Goal: Find specific page/section: Find specific page/section

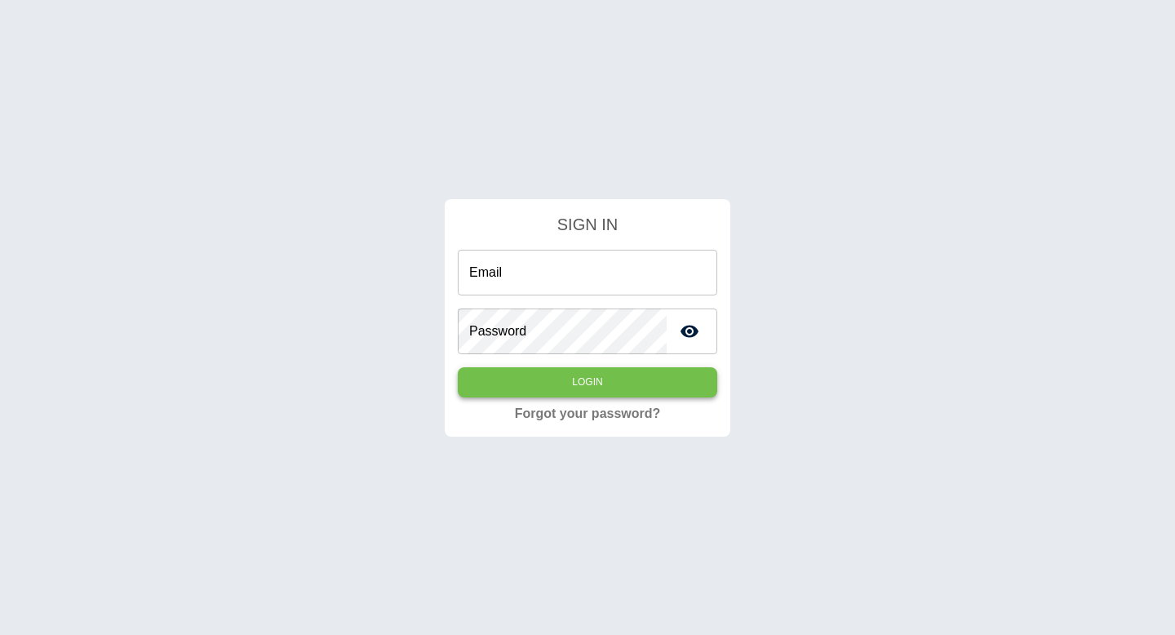
type input "**********"
click at [617, 376] on button "Login" at bounding box center [587, 382] width 259 height 30
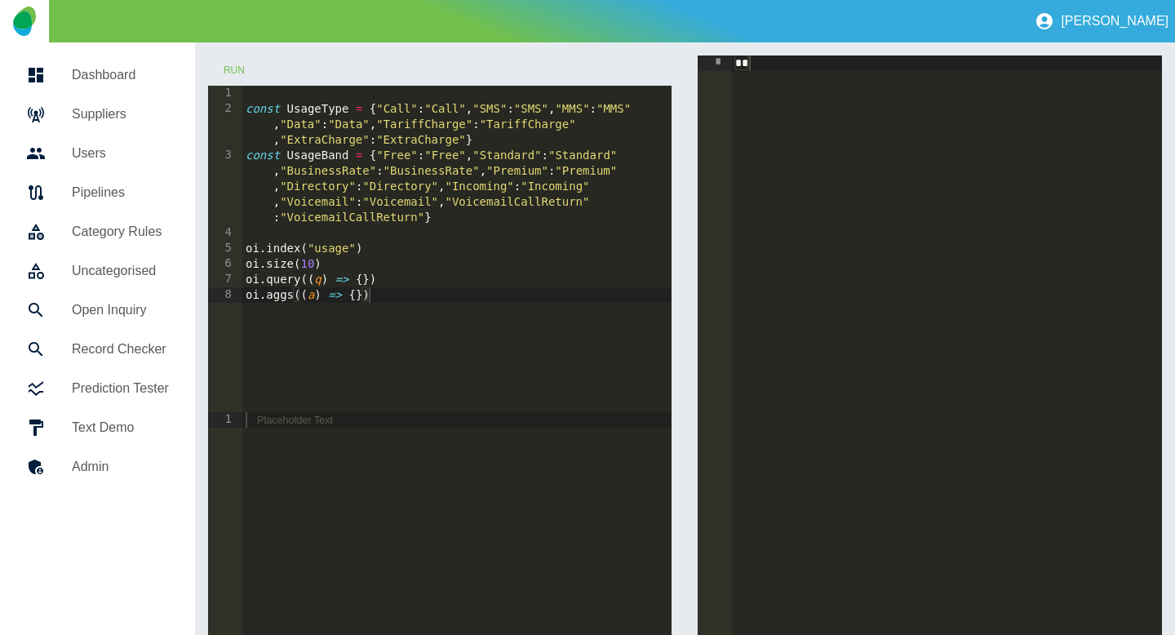
click at [84, 82] on h5 "Dashboard" at bounding box center [120, 75] width 97 height 20
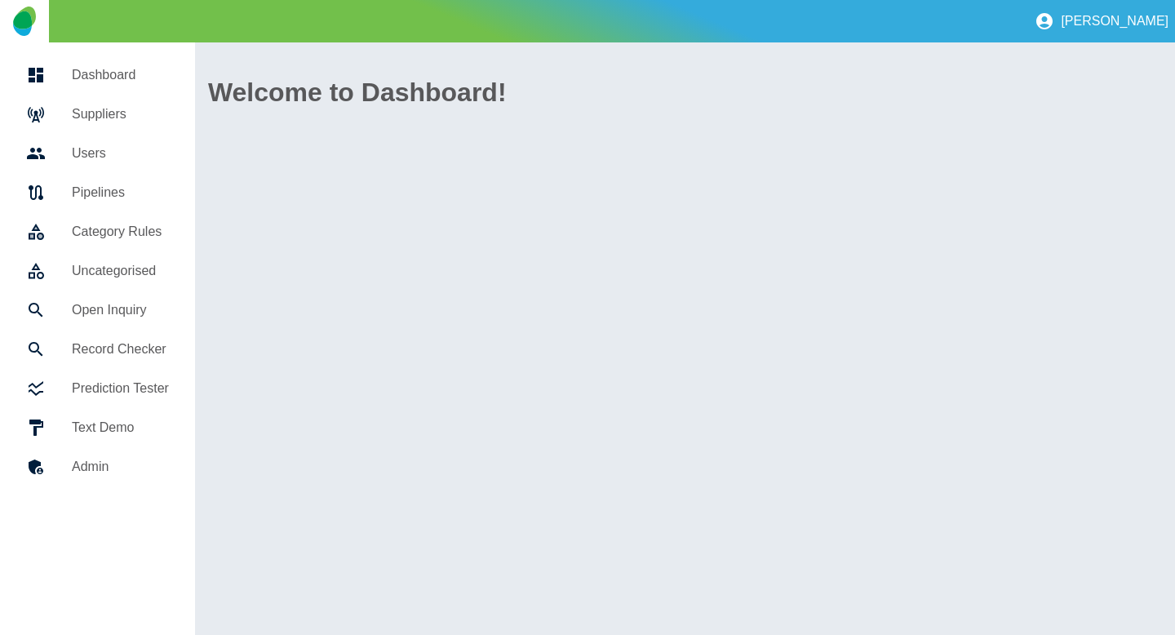
click at [76, 110] on h5 "Suppliers" at bounding box center [120, 114] width 97 height 20
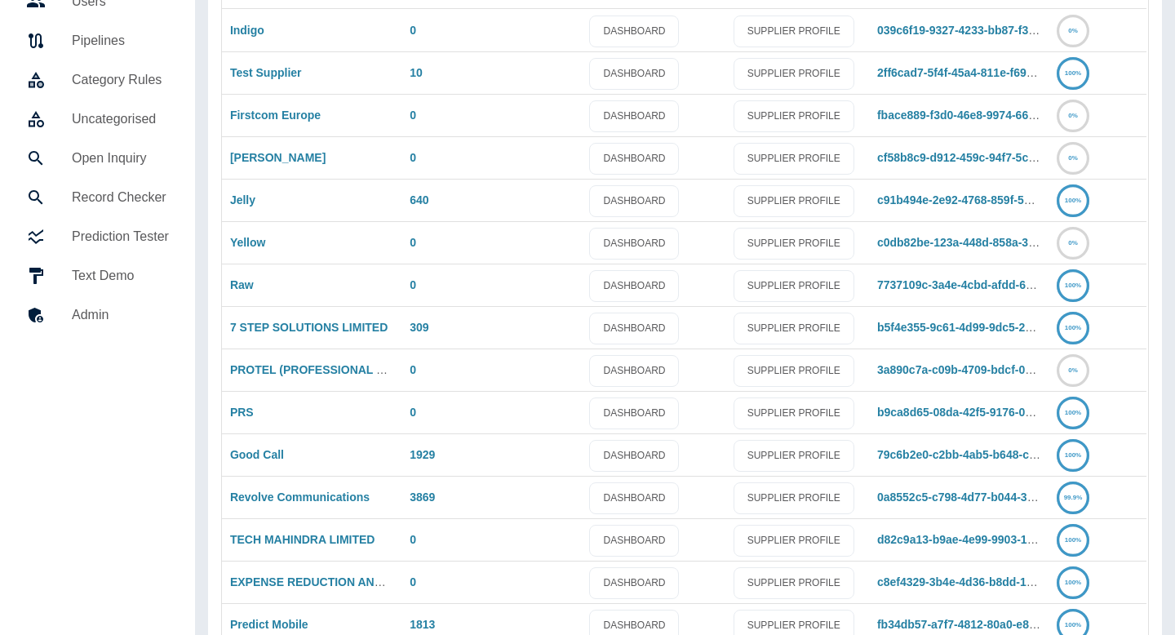
scroll to position [233, 0]
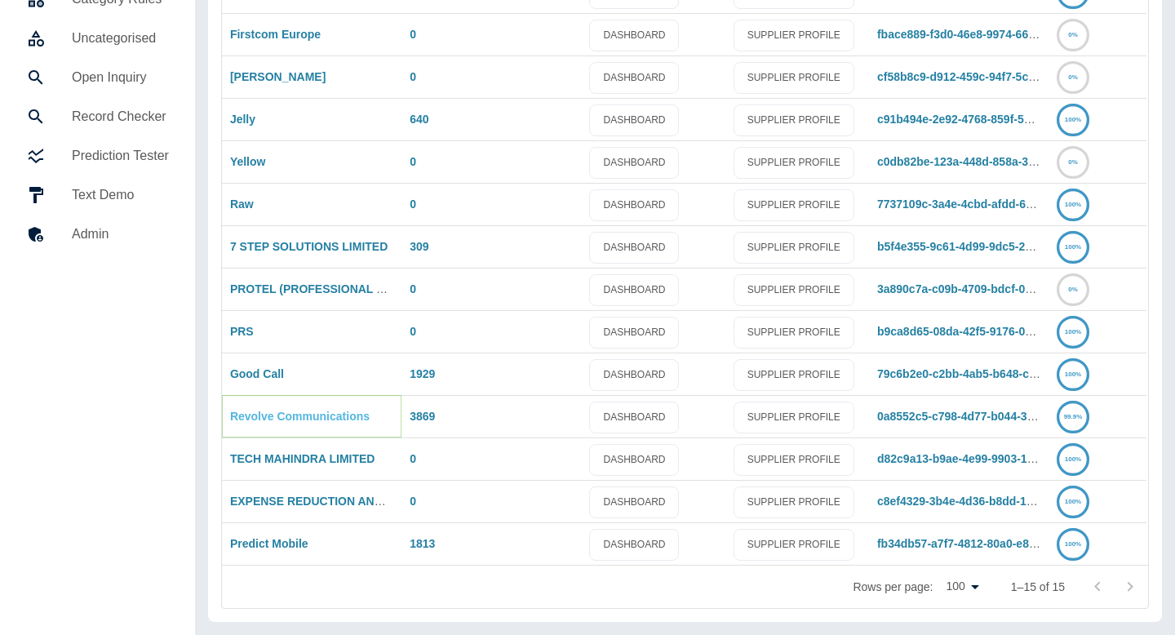
click at [282, 423] on link "Revolve Communications" at bounding box center [300, 416] width 140 height 13
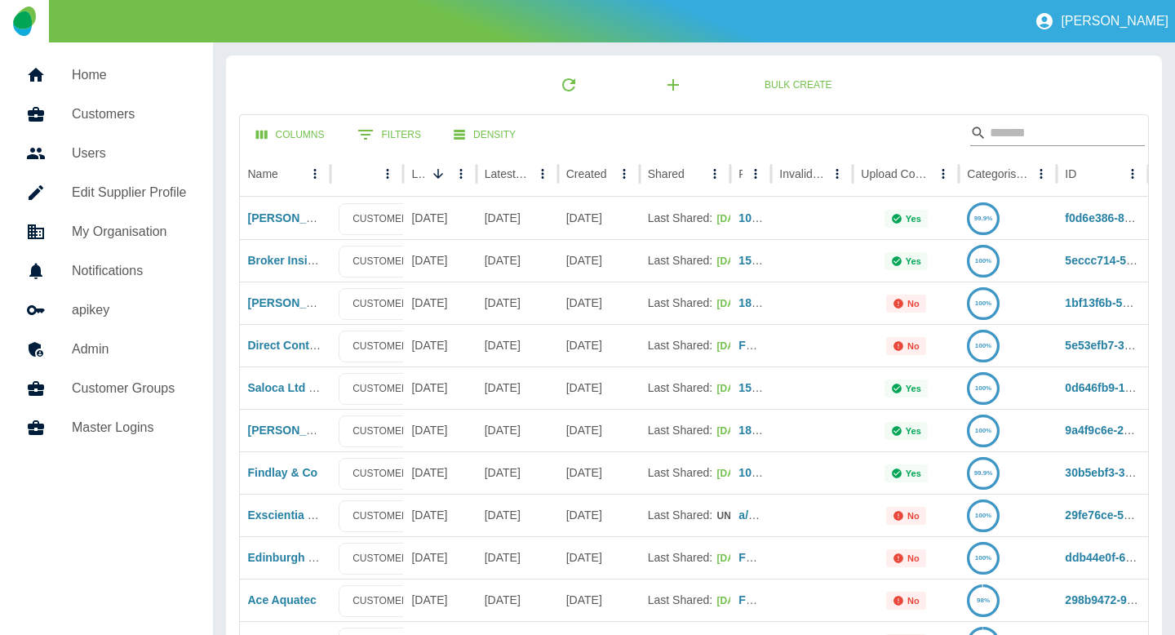
click at [1000, 132] on input "Search" at bounding box center [1055, 133] width 131 height 26
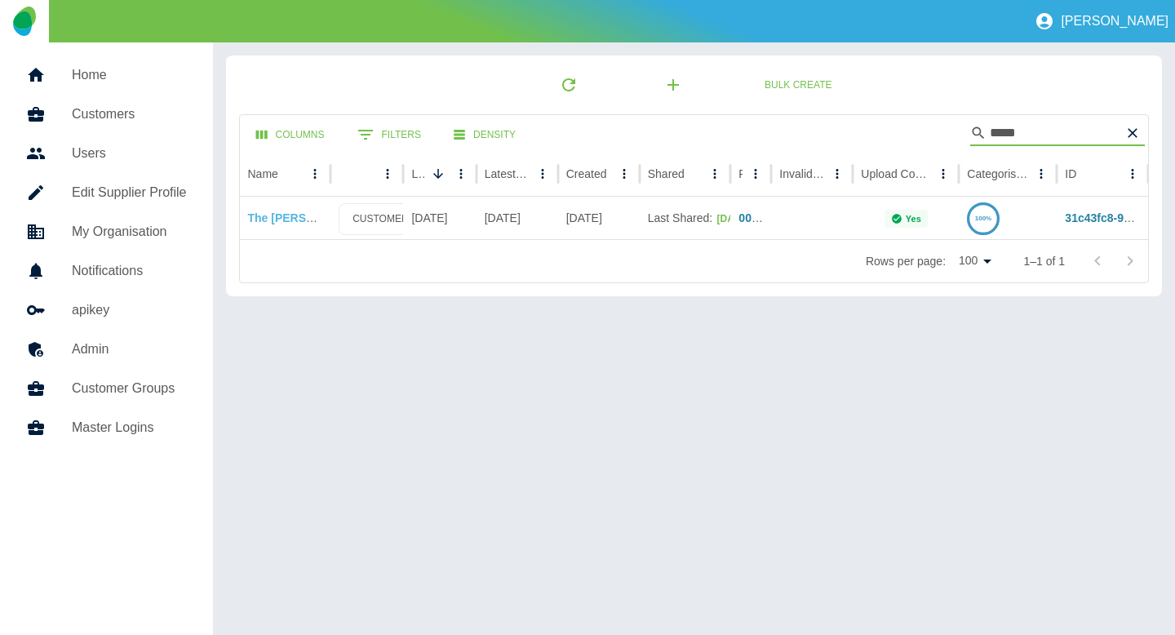
type input "*****"
click at [272, 217] on link "The [PERSON_NAME] [MEDICAL_DATA] Trust" at bounding box center [373, 217] width 250 height 13
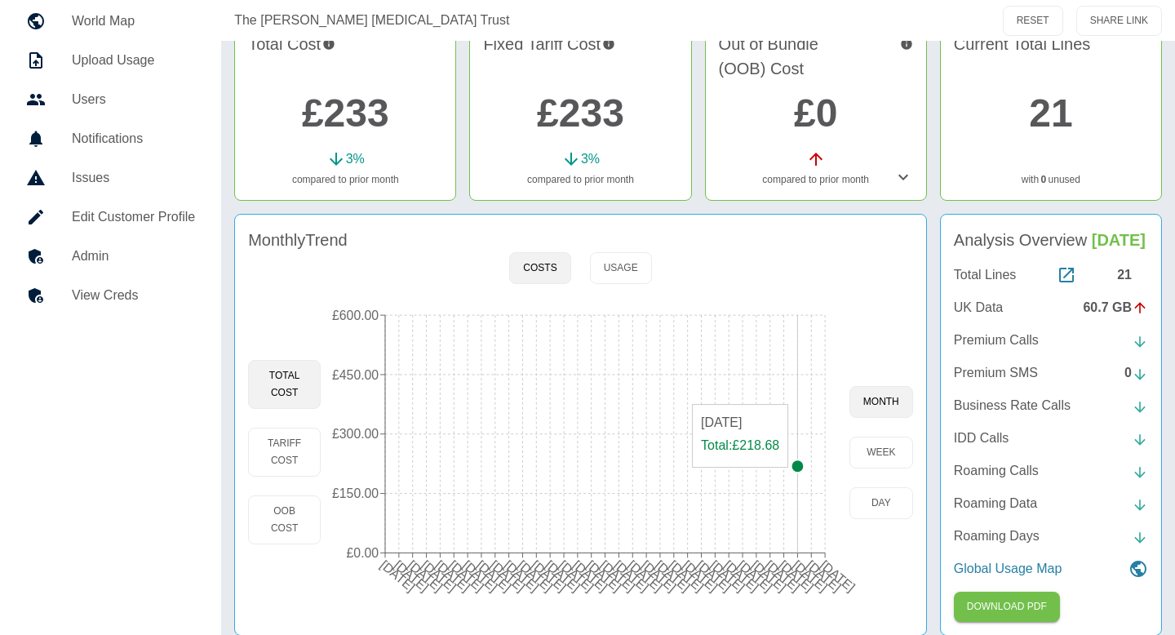
scroll to position [146, 0]
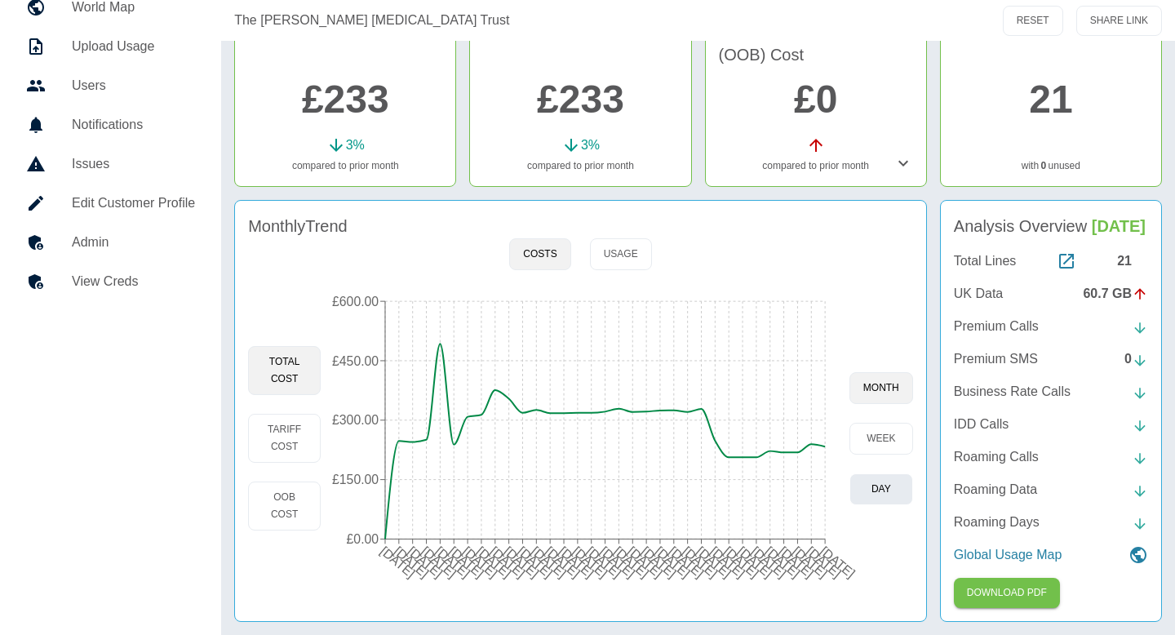
click at [861, 497] on button "day" at bounding box center [881, 489] width 64 height 32
